Goal: Complete application form

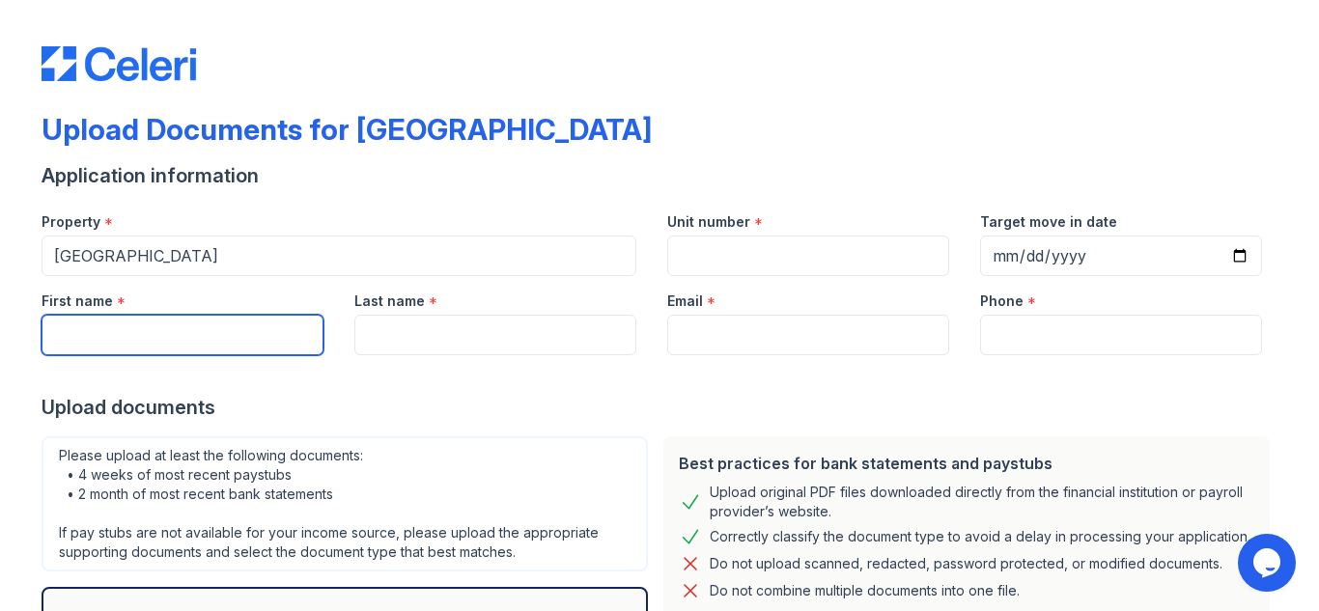
click at [102, 351] on input "First name" at bounding box center [183, 335] width 282 height 41
type input "[PERSON_NAME]"
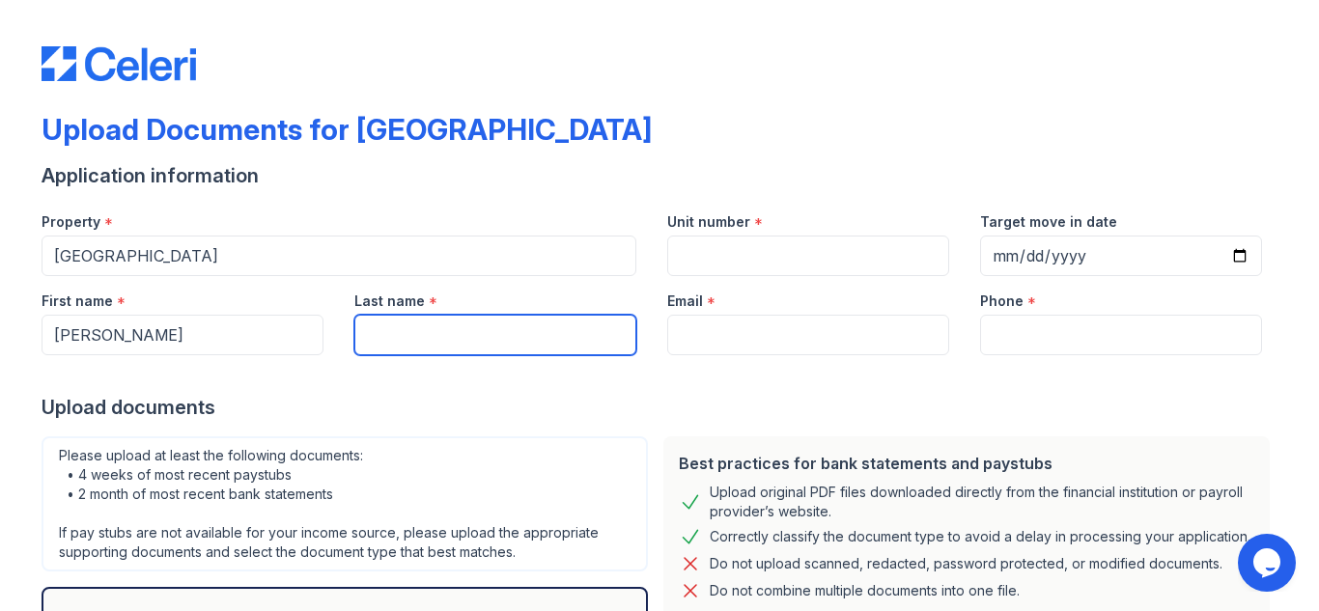
click at [437, 331] on input "Last name" at bounding box center [495, 335] width 282 height 41
type input "Green"
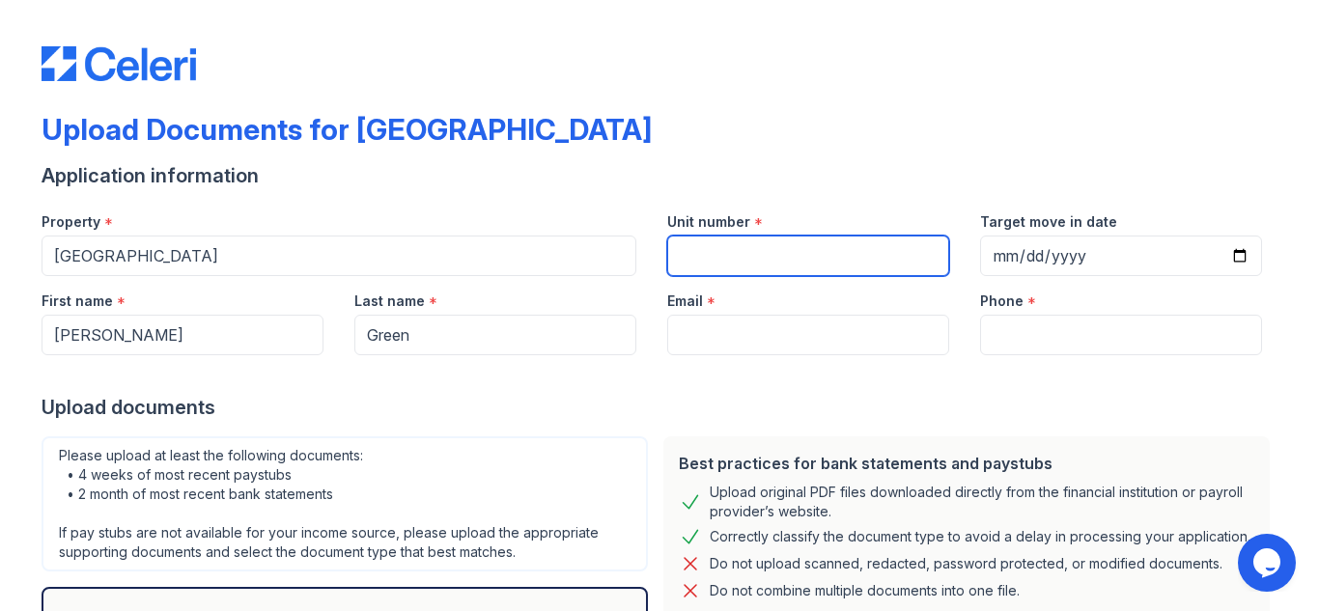
click at [735, 250] on input "Unit number" at bounding box center [808, 256] width 282 height 41
type input "N/A"
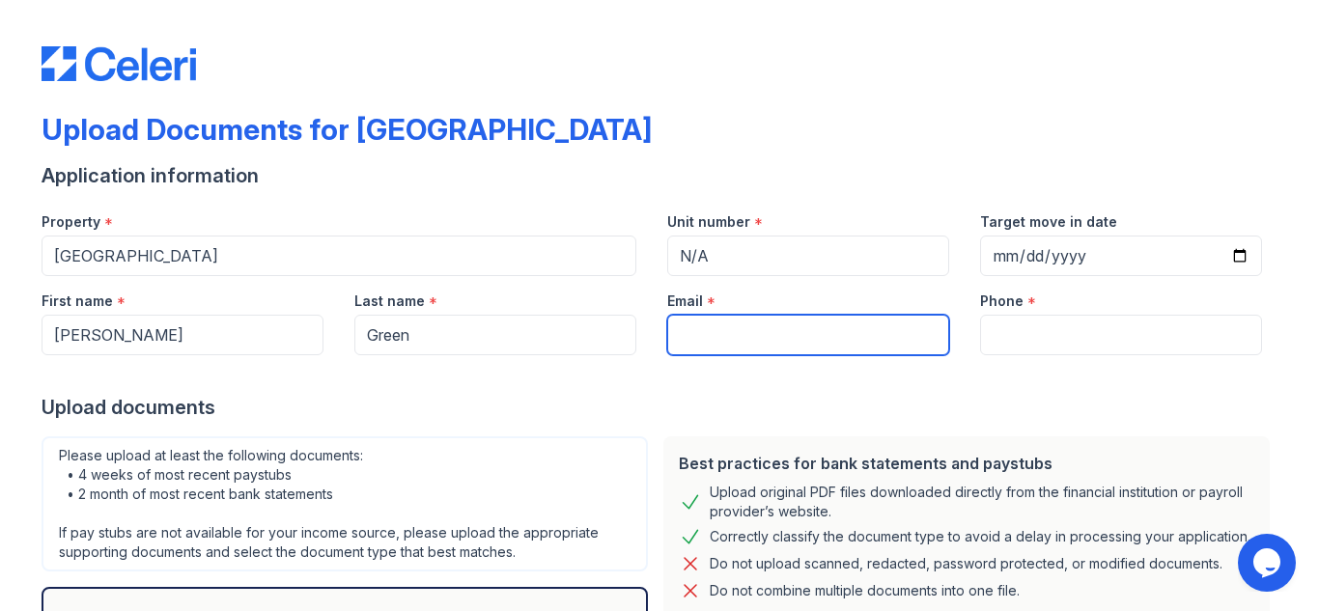
click at [799, 331] on input "Email" at bounding box center [808, 335] width 282 height 41
type input "[EMAIL_ADDRESS][DOMAIN_NAME]"
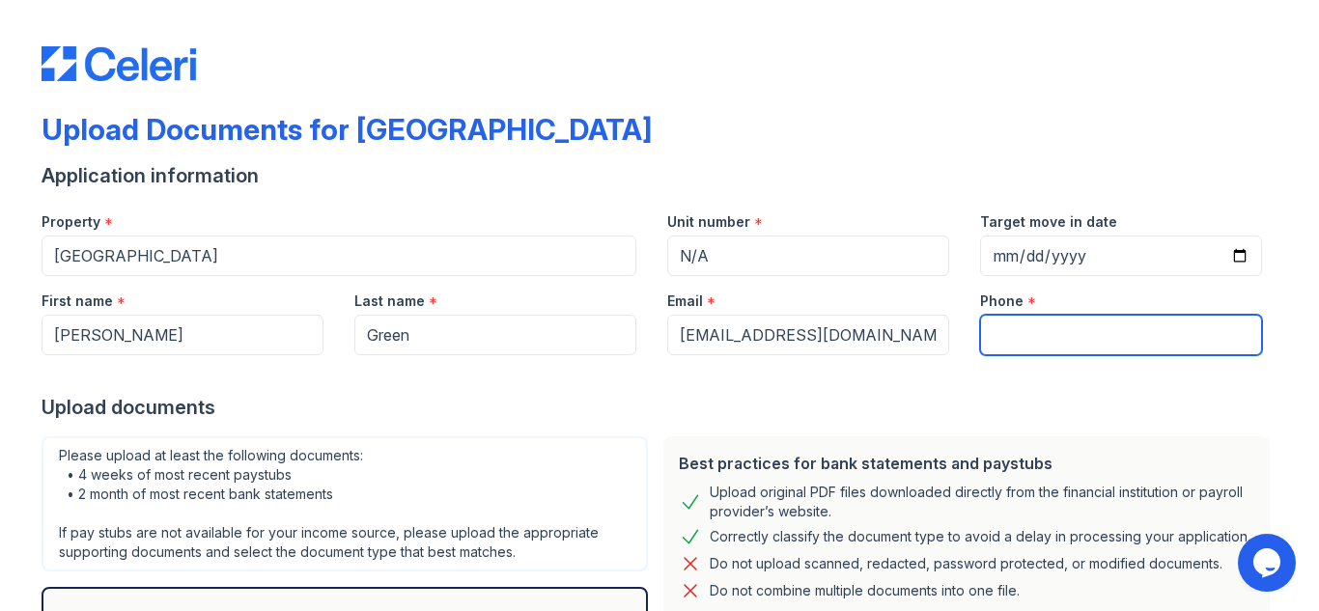
click at [1009, 344] on input "Phone" at bounding box center [1121, 335] width 282 height 41
type input "6824455808"
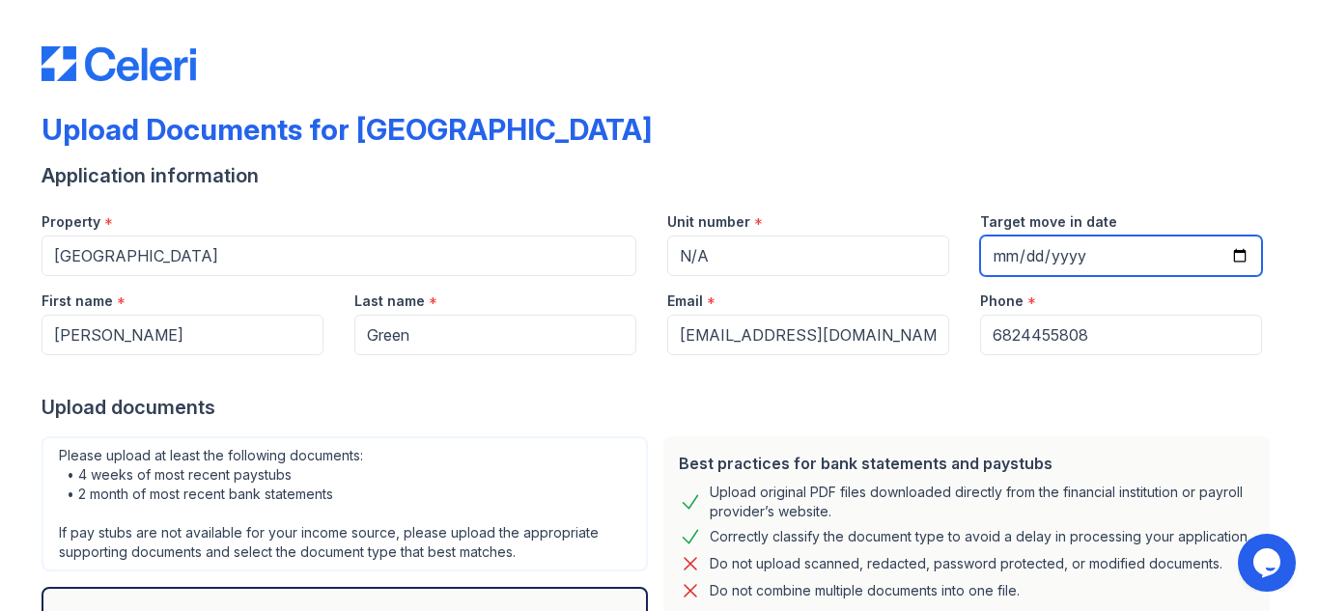
click at [1200, 267] on input "Target move in date" at bounding box center [1121, 256] width 282 height 41
click at [1247, 260] on input "Target move in date" at bounding box center [1121, 256] width 282 height 41
type input "[DATE]"
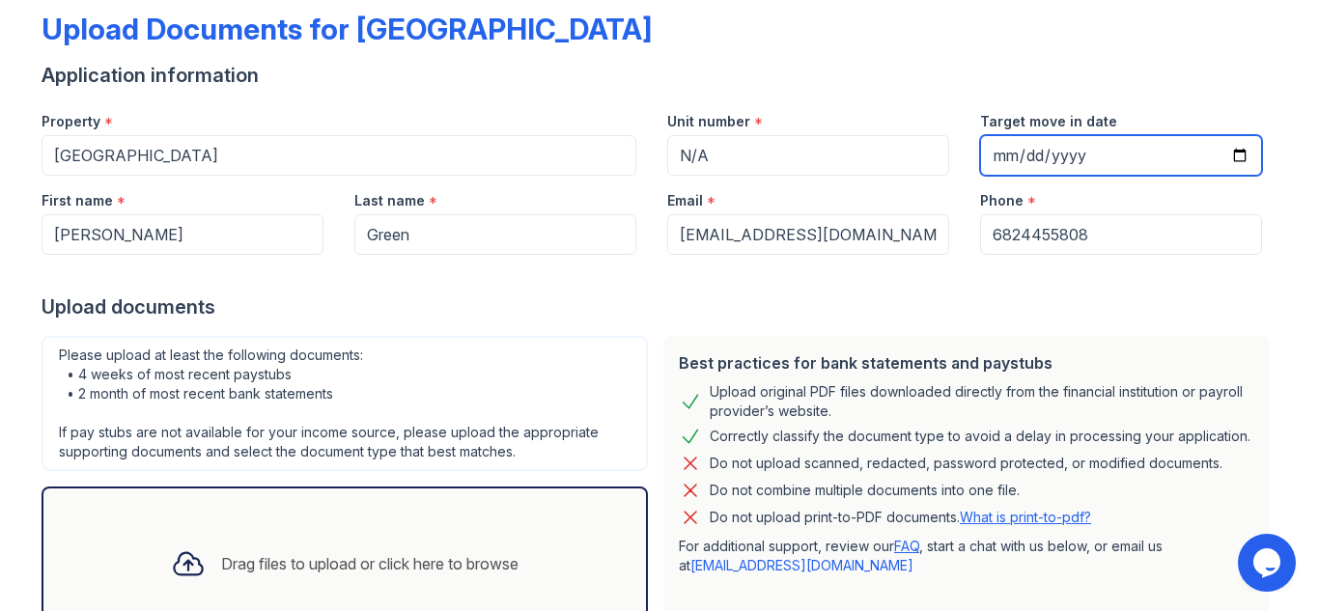
scroll to position [110, 0]
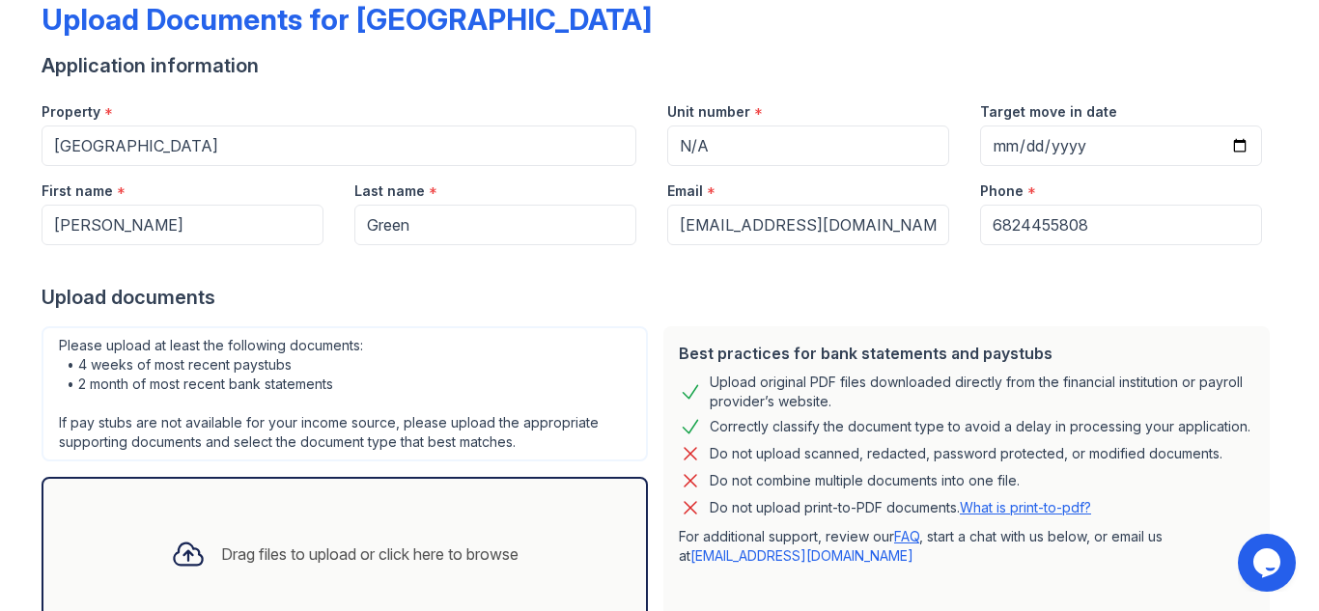
click at [1277, 575] on icon "Opens Chat This icon Opens the chat window." at bounding box center [1267, 563] width 31 height 31
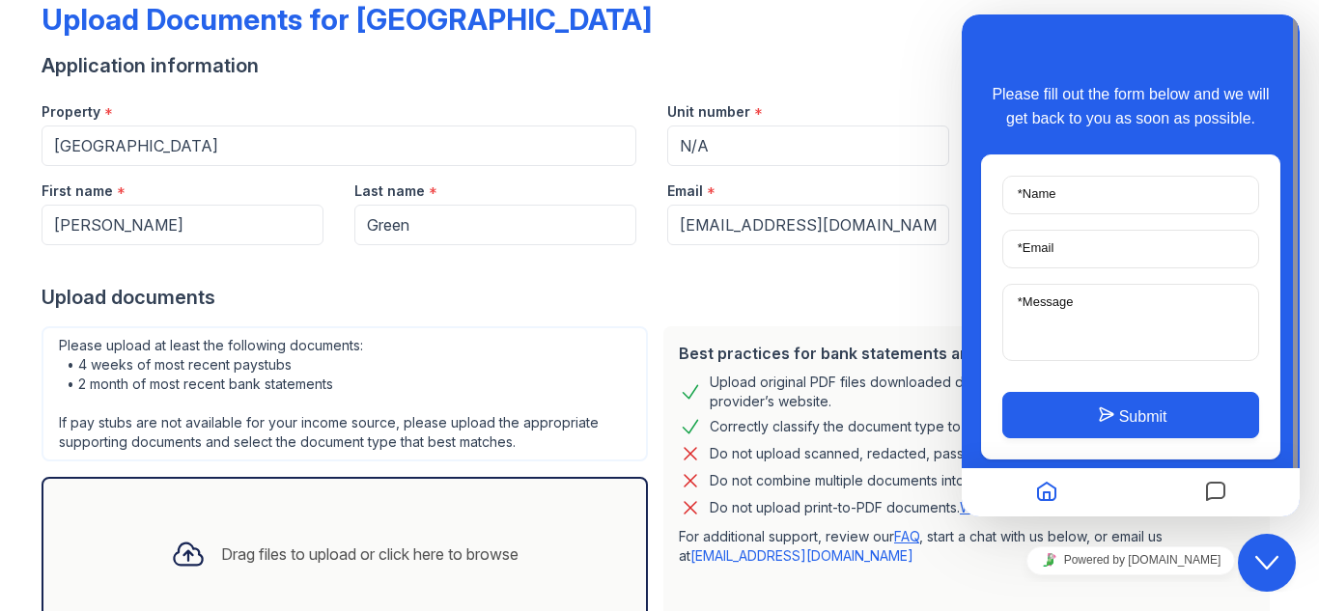
click at [823, 103] on div "Unit number *" at bounding box center [808, 106] width 282 height 39
click at [1219, 497] on icon "Messages" at bounding box center [1215, 493] width 23 height 38
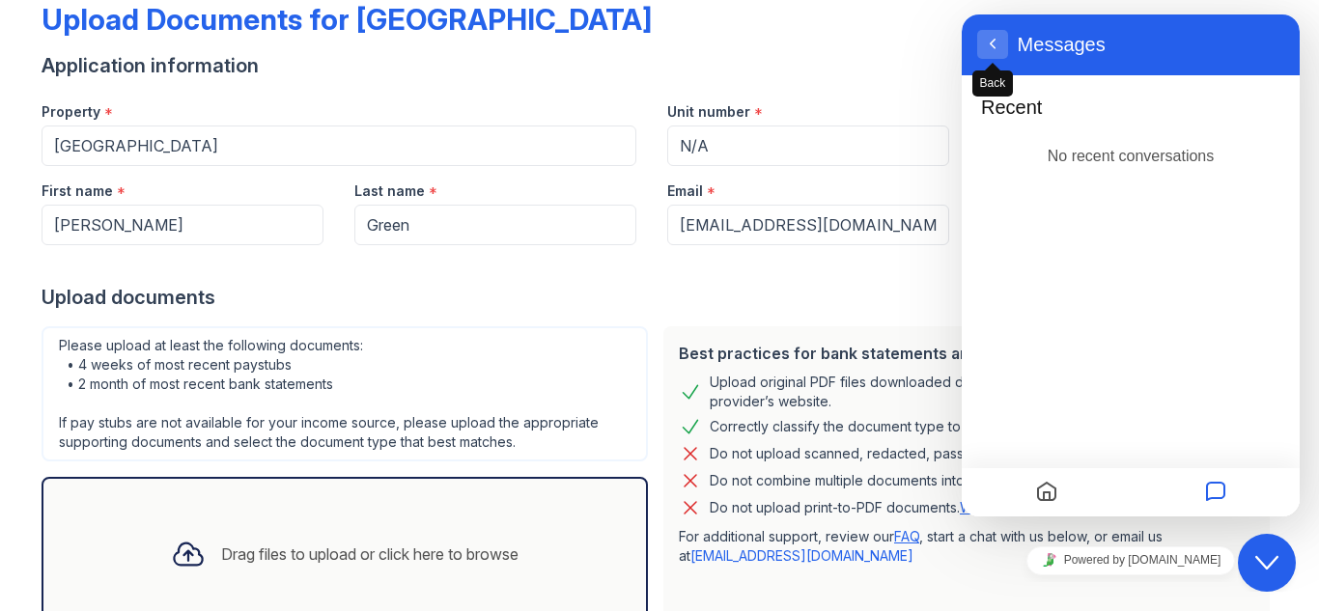
click at [997, 57] on span "Back" at bounding box center [992, 62] width 15 height 15
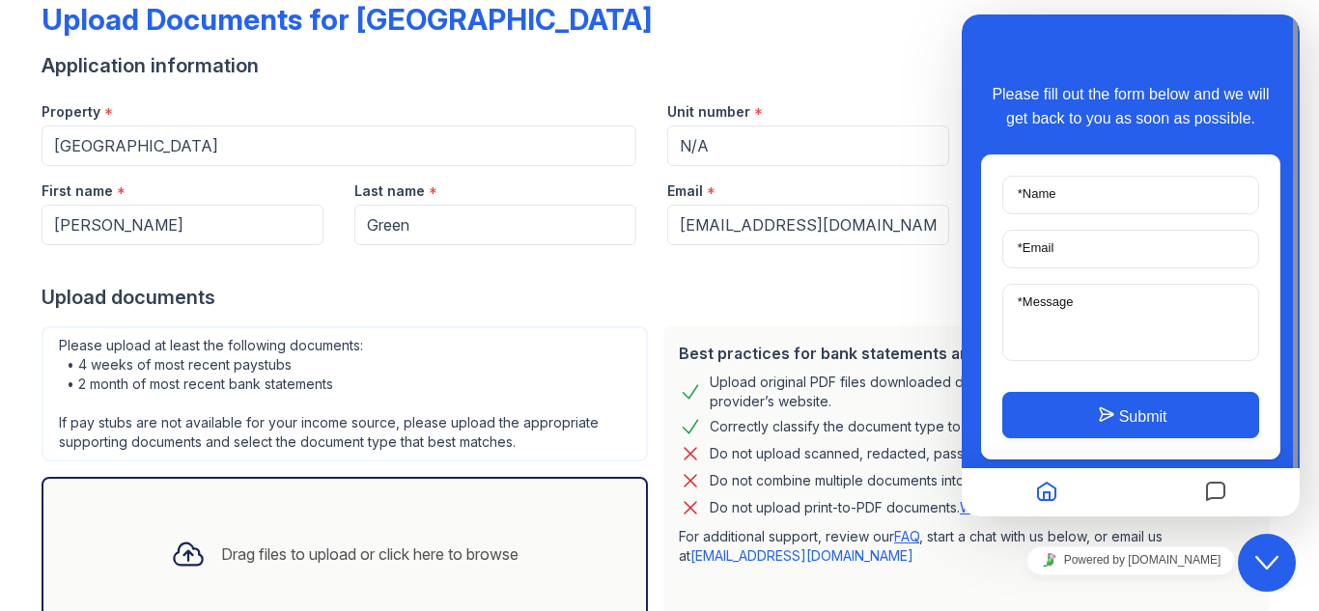
click at [1039, 494] on icon "Home" at bounding box center [1046, 493] width 23 height 38
click at [1273, 564] on icon "Close Chat This icon closes the chat window." at bounding box center [1267, 562] width 23 height 23
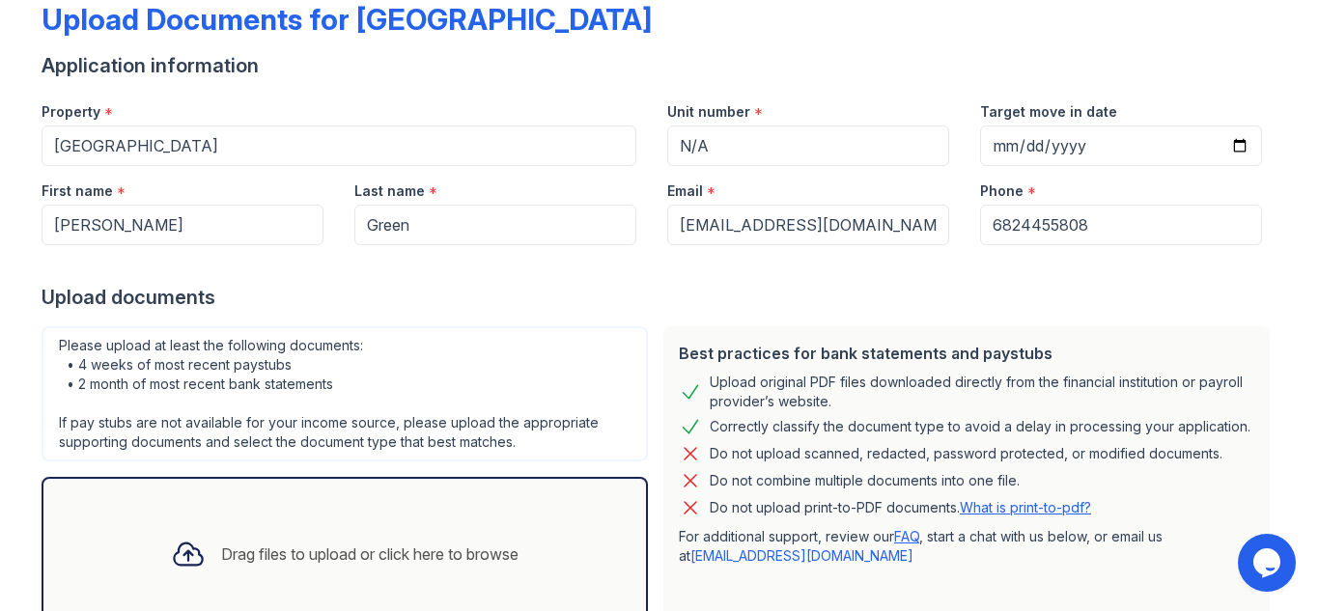
click at [1063, 514] on link "What is print-to-pdf?" at bounding box center [1025, 507] width 131 height 16
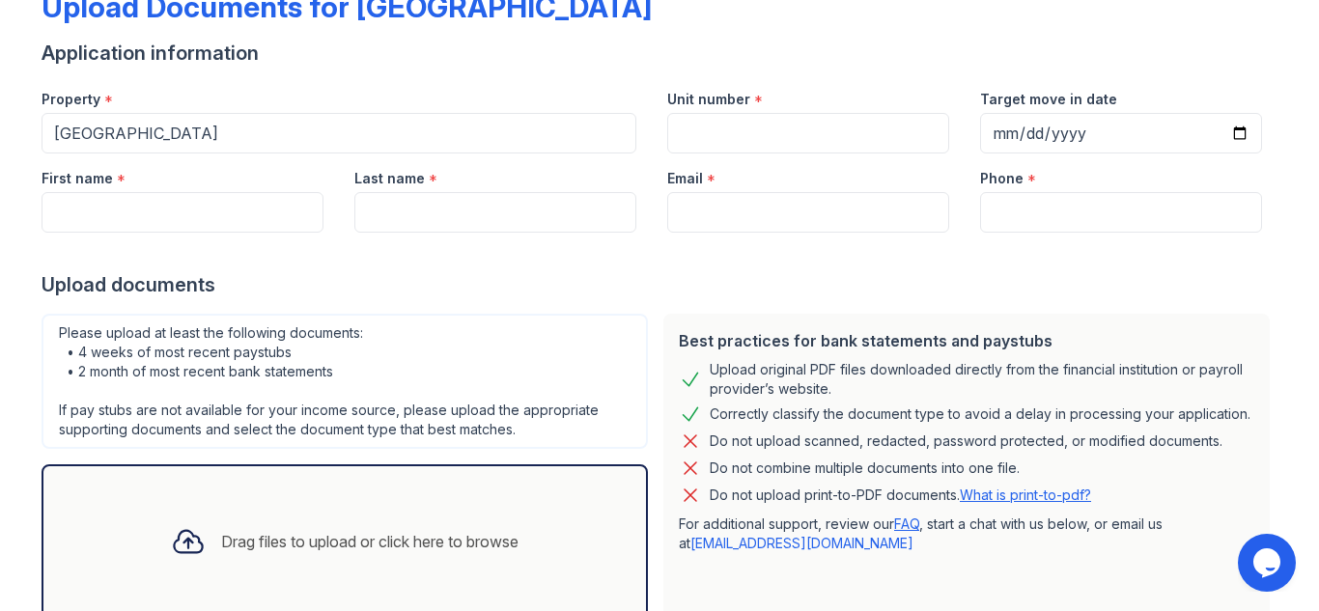
scroll to position [179, 0]
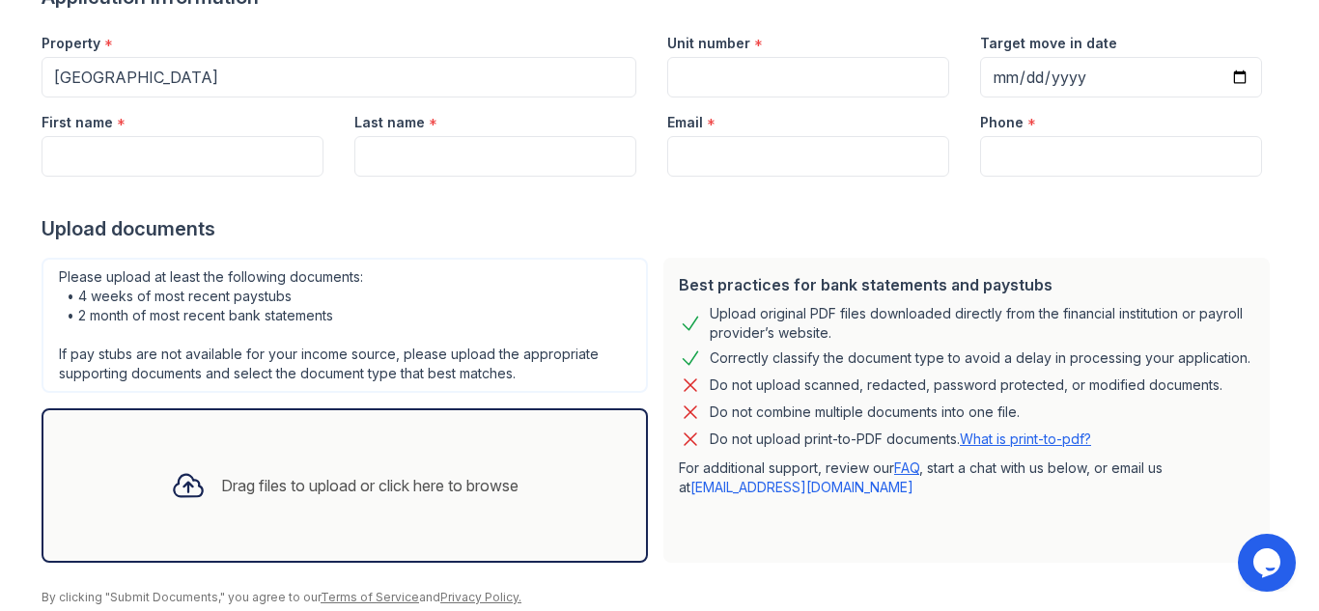
click at [1054, 445] on link "What is print-to-pdf?" at bounding box center [1025, 439] width 131 height 16
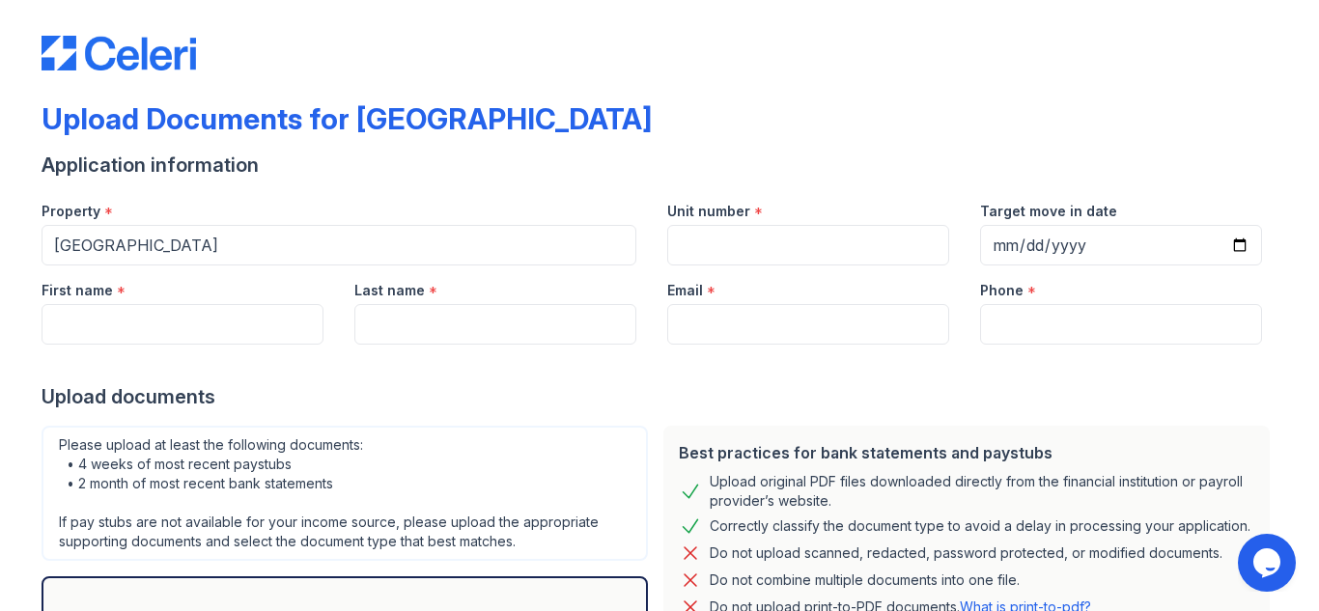
scroll to position [0, 0]
